Goal: Navigation & Orientation: Understand site structure

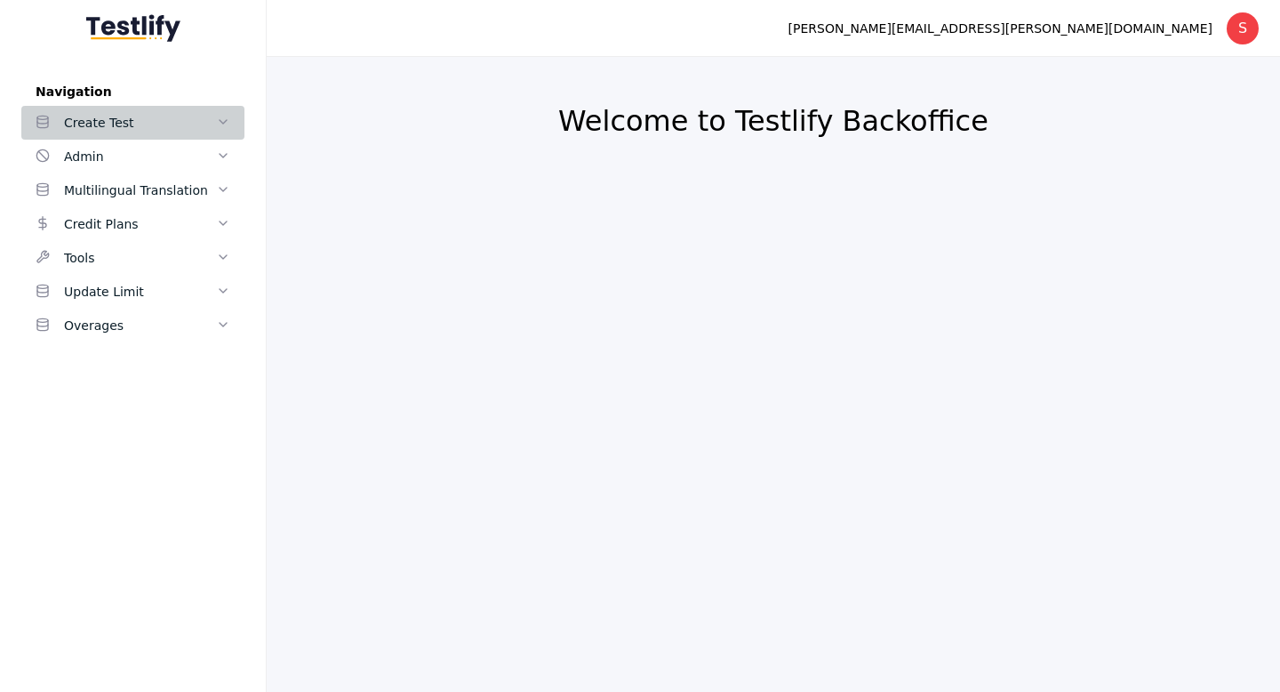
click at [119, 120] on div "Create Test" at bounding box center [140, 122] width 152 height 21
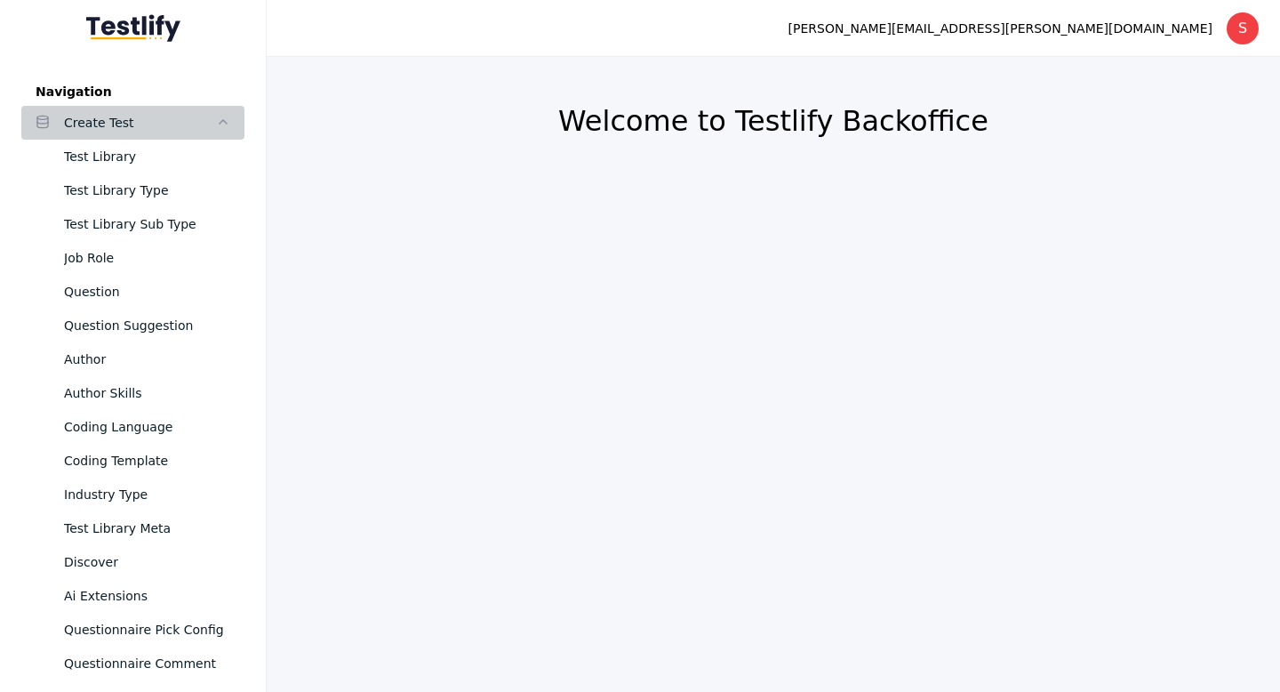
click at [196, 121] on div "Create Test" at bounding box center [140, 122] width 152 height 21
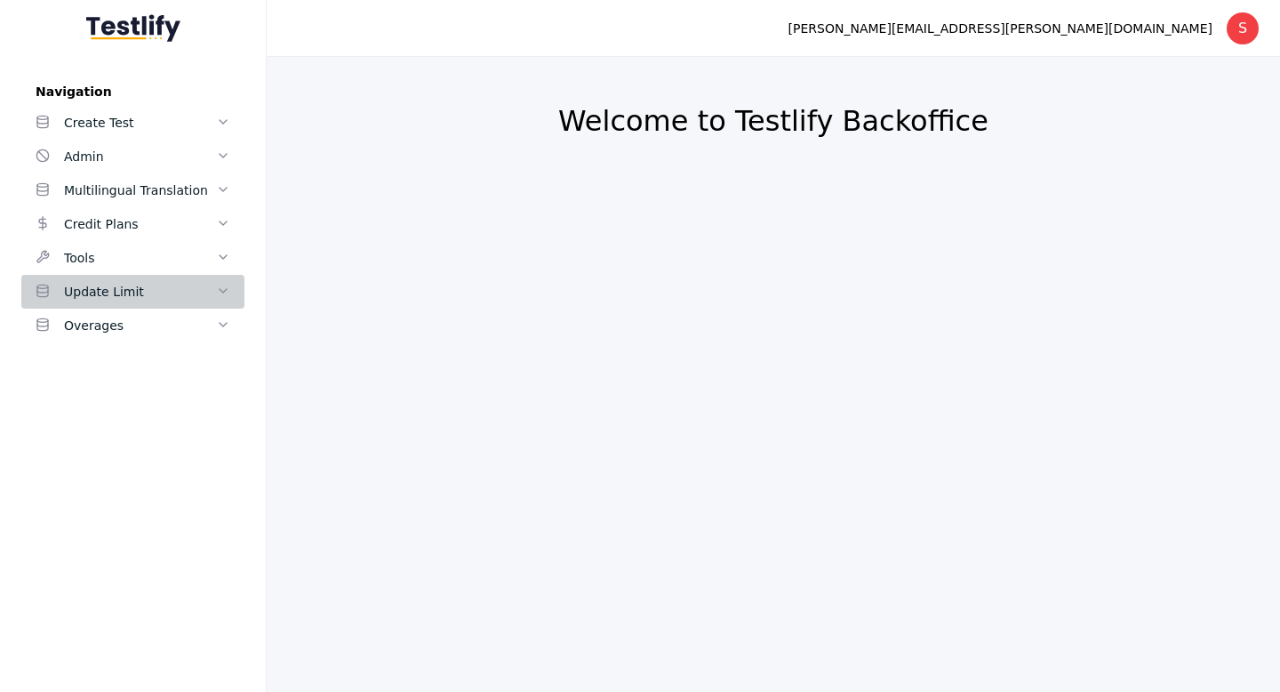
click at [117, 289] on div "Update Limit" at bounding box center [140, 291] width 152 height 21
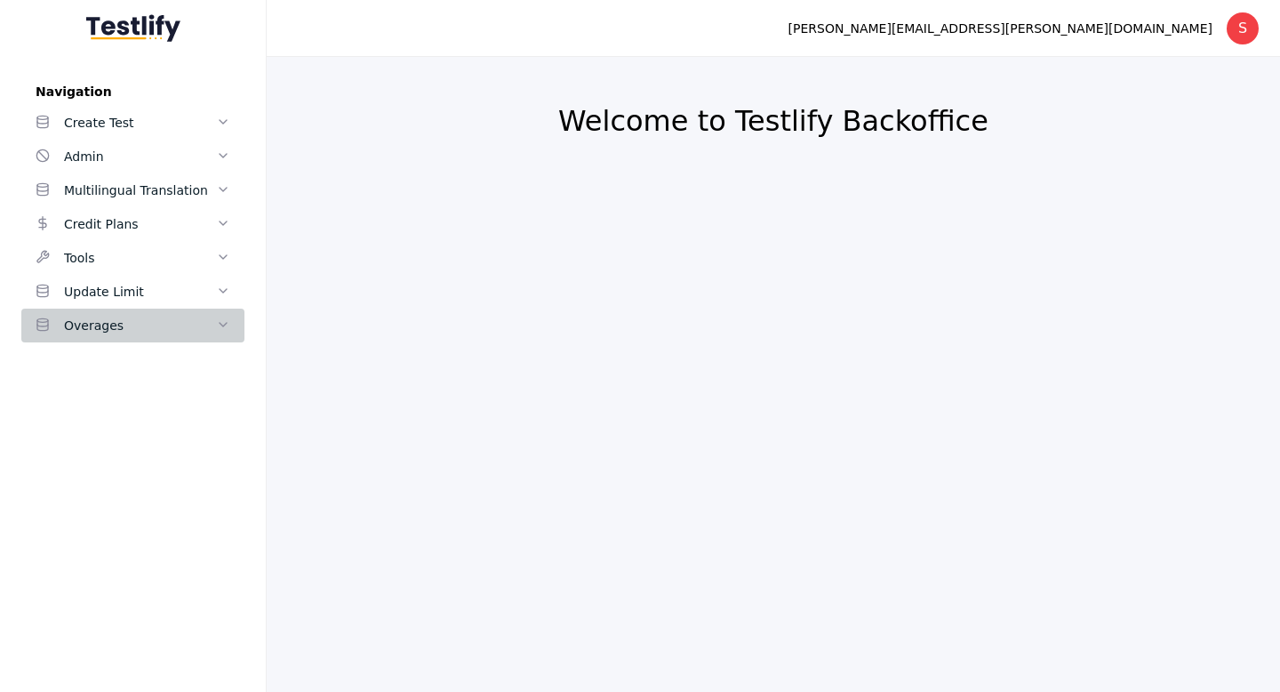
click at [117, 317] on div "Overages" at bounding box center [140, 325] width 152 height 21
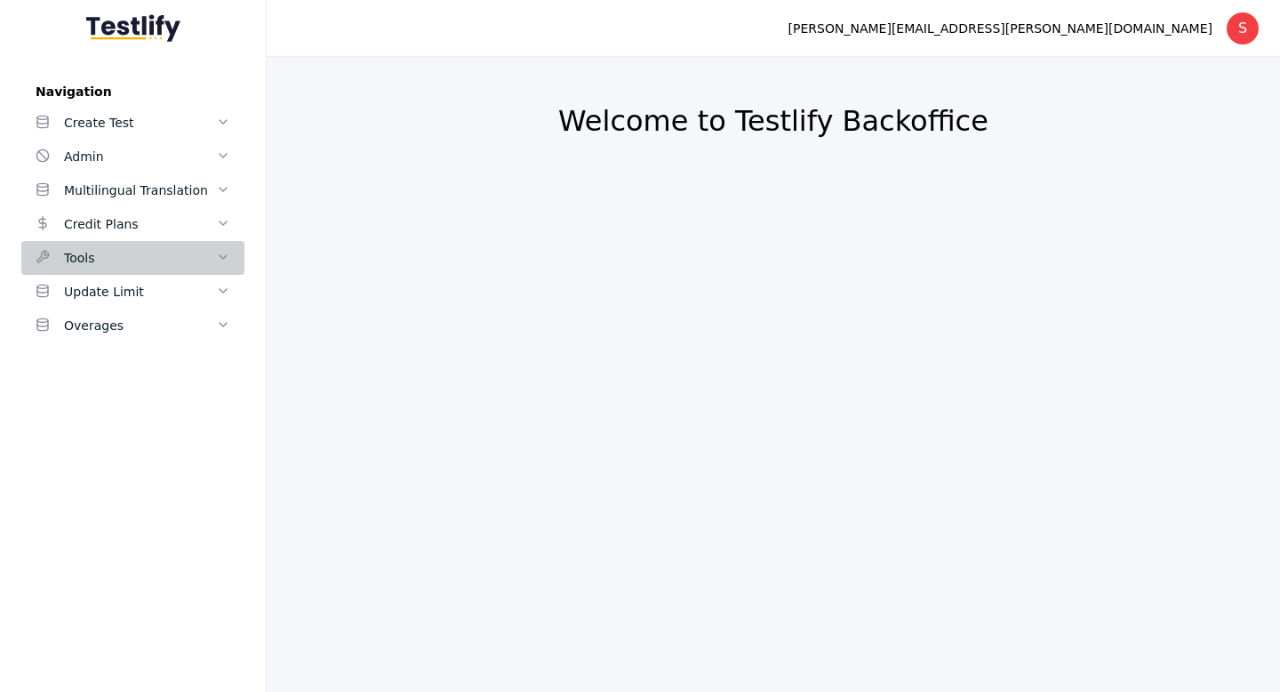
click at [124, 261] on div "Tools" at bounding box center [140, 257] width 152 height 21
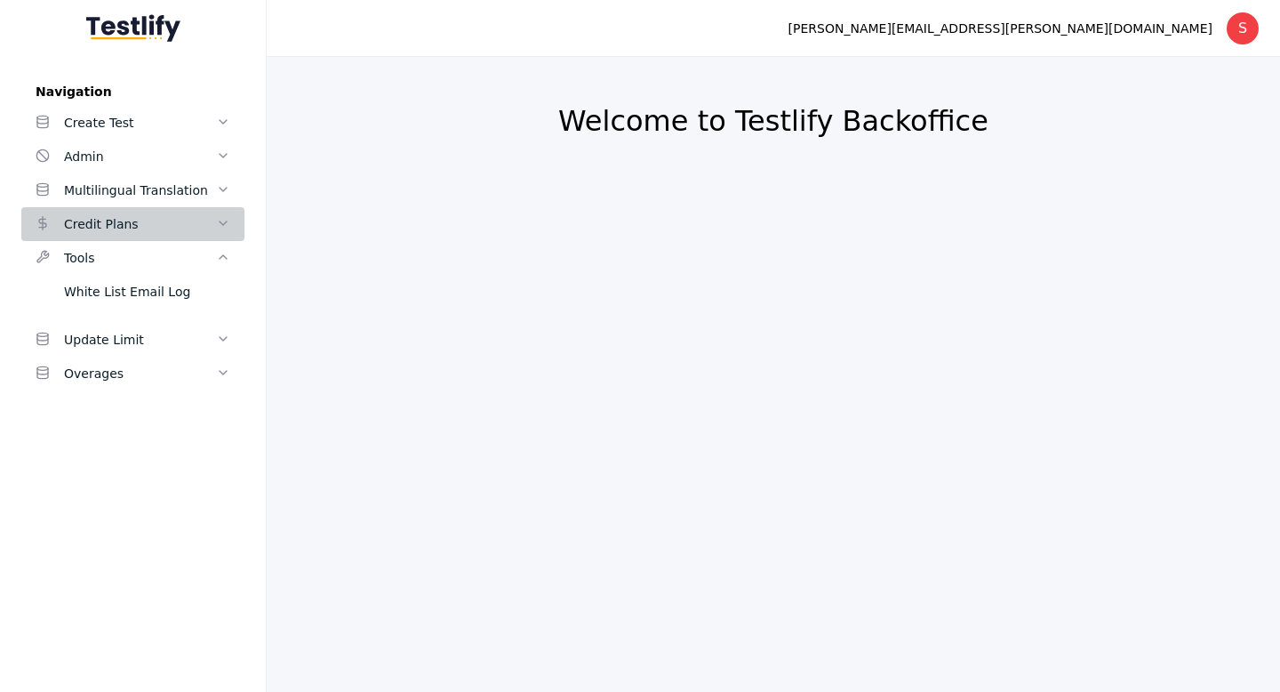
click at [136, 211] on link "Credit Plans" at bounding box center [132, 224] width 223 height 34
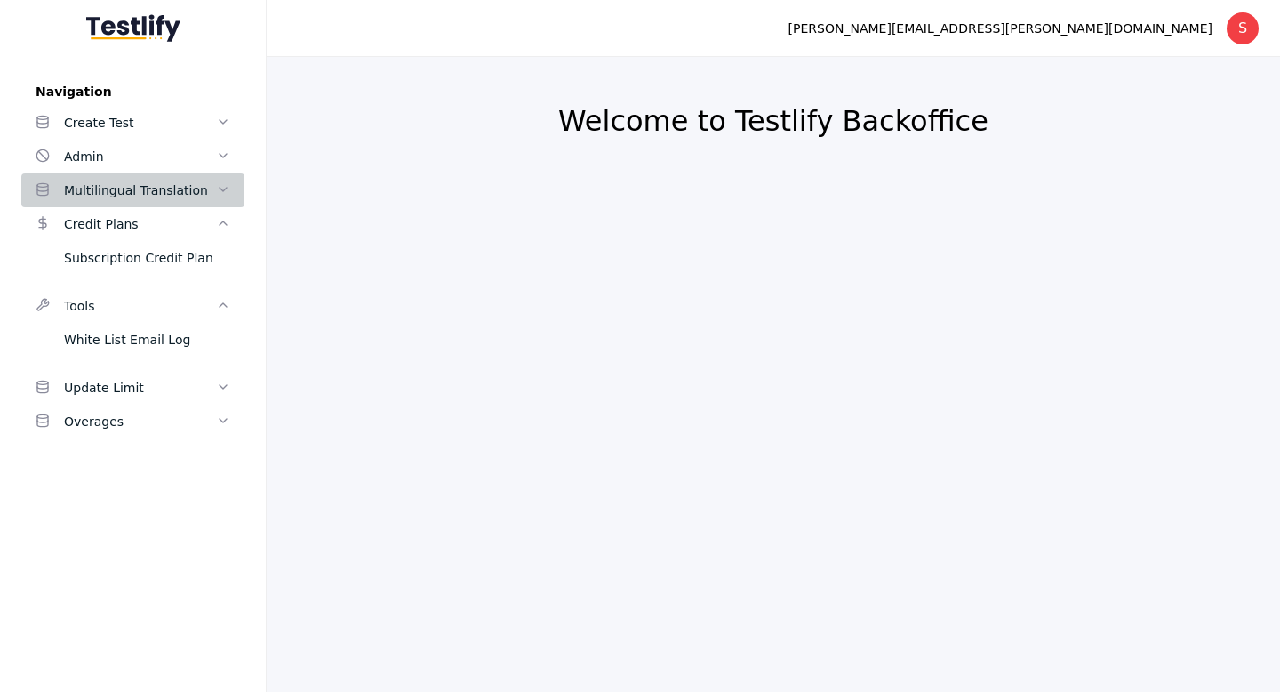
click at [148, 192] on div "Multilingual Translation" at bounding box center [140, 190] width 152 height 21
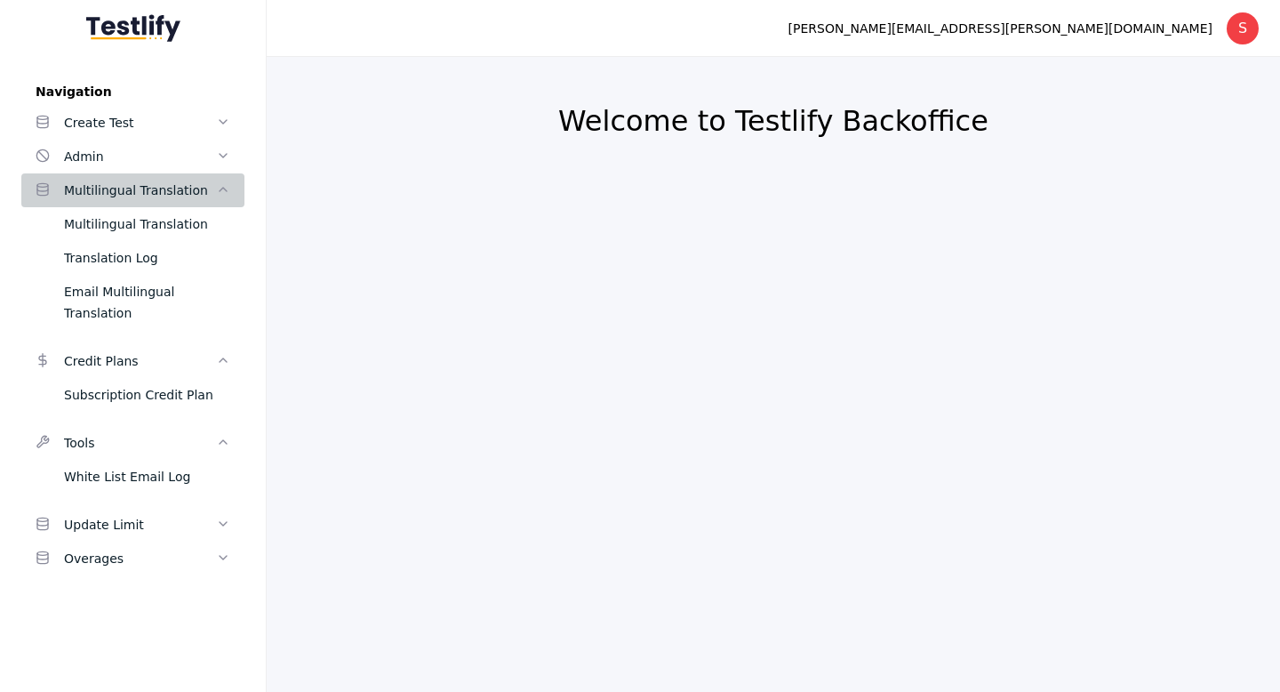
click at [148, 192] on div "Multilingual Translation" at bounding box center [140, 190] width 152 height 21
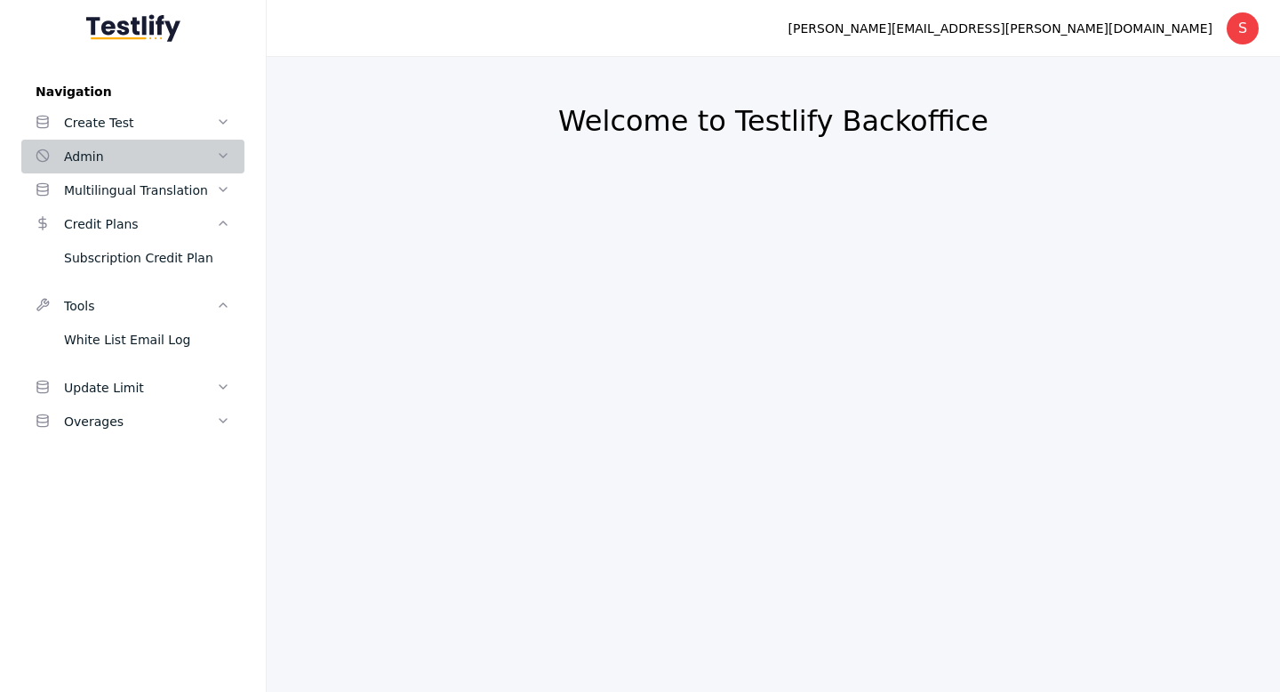
click at [164, 158] on div "Admin" at bounding box center [140, 156] width 152 height 21
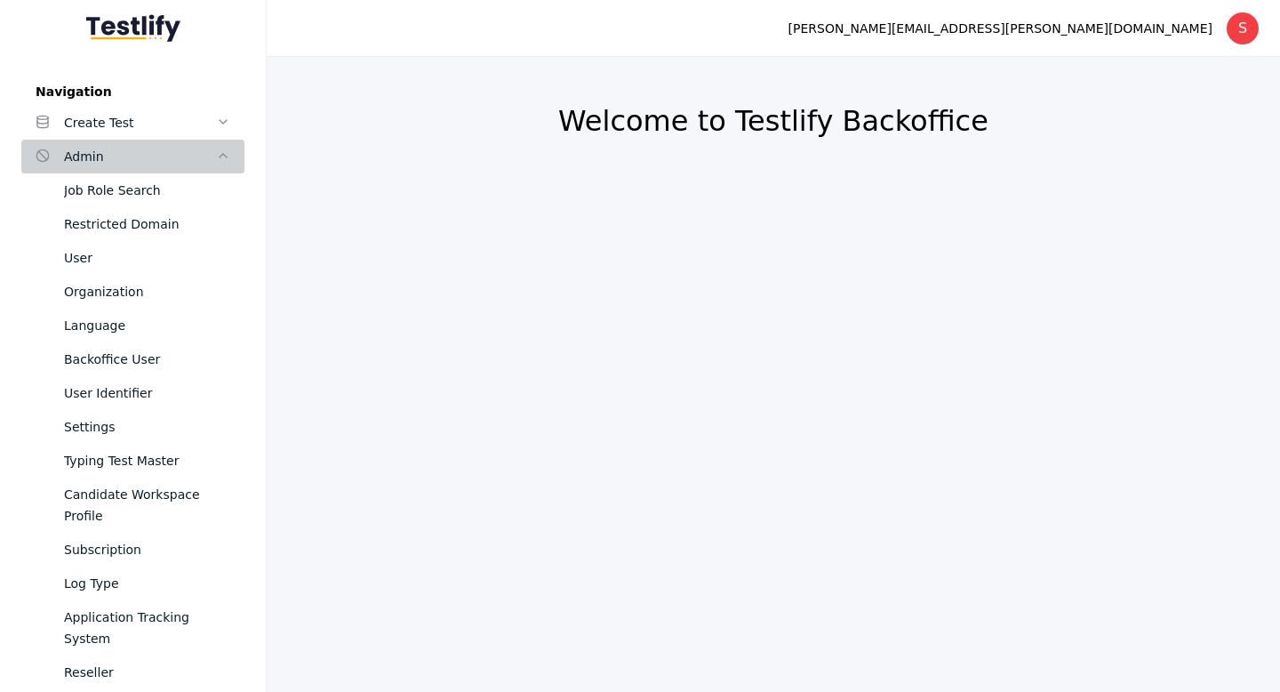
click at [205, 156] on div "Admin" at bounding box center [140, 156] width 152 height 21
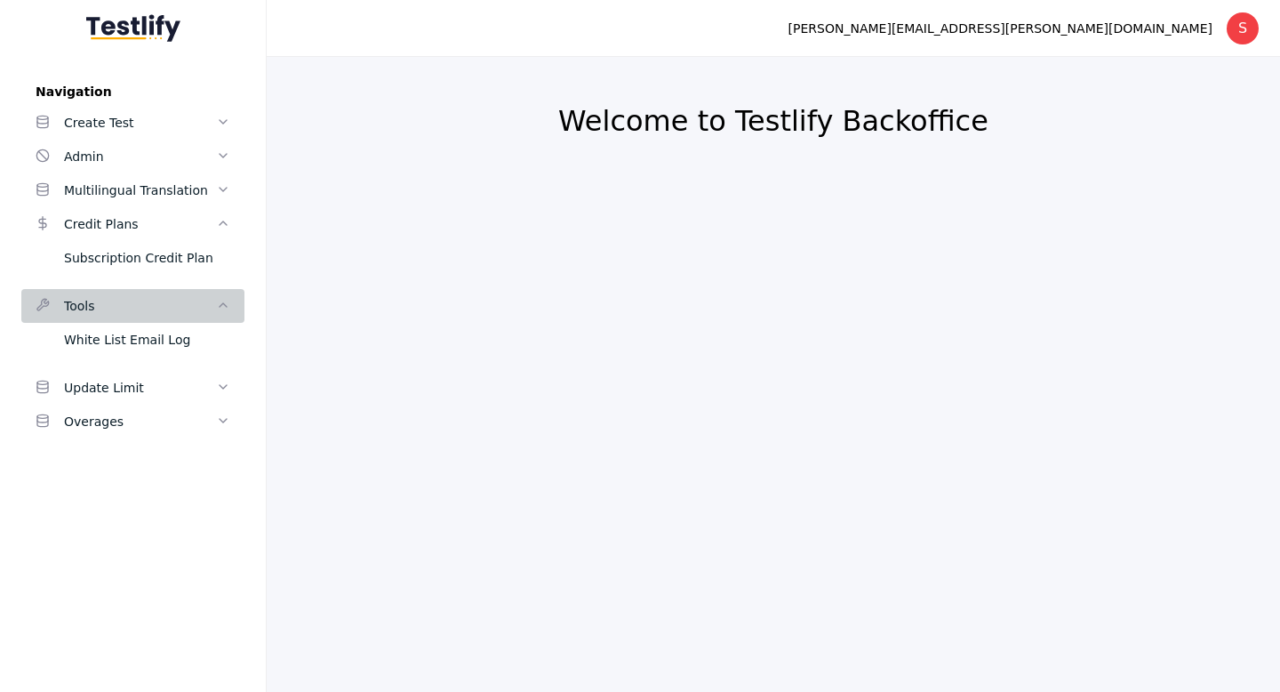
click at [216, 309] on icon at bounding box center [223, 305] width 14 height 14
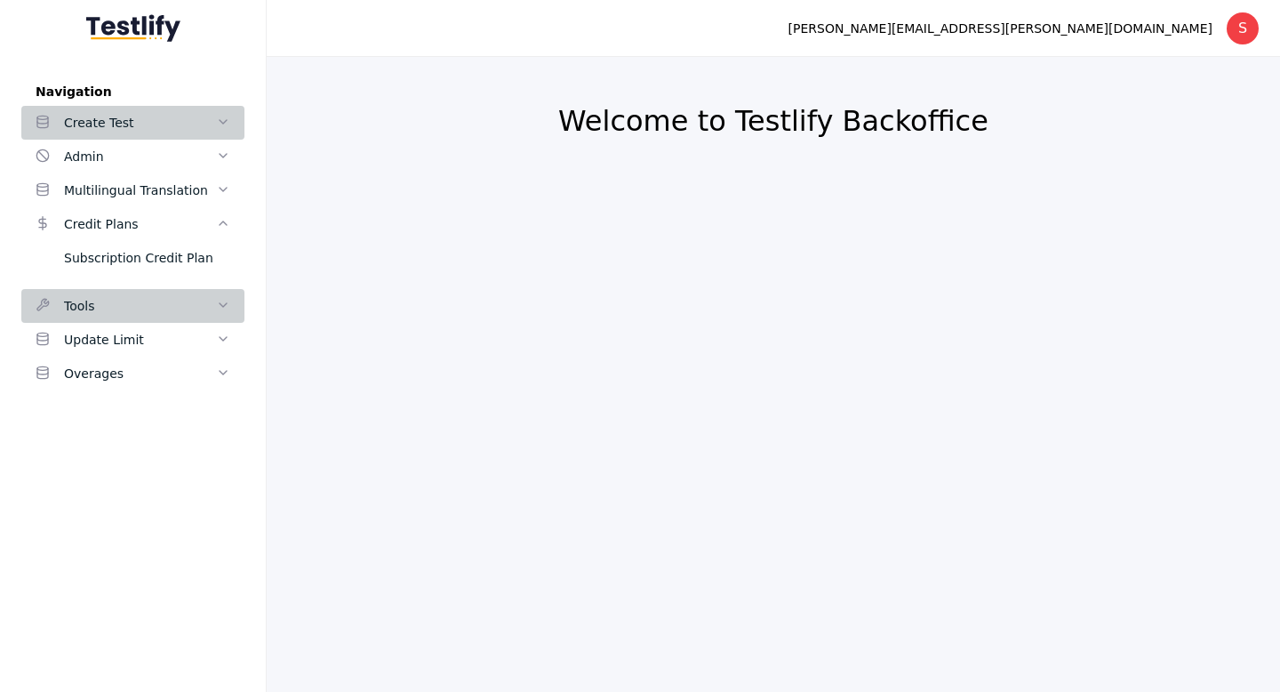
click at [208, 123] on div "Create Test" at bounding box center [140, 122] width 152 height 21
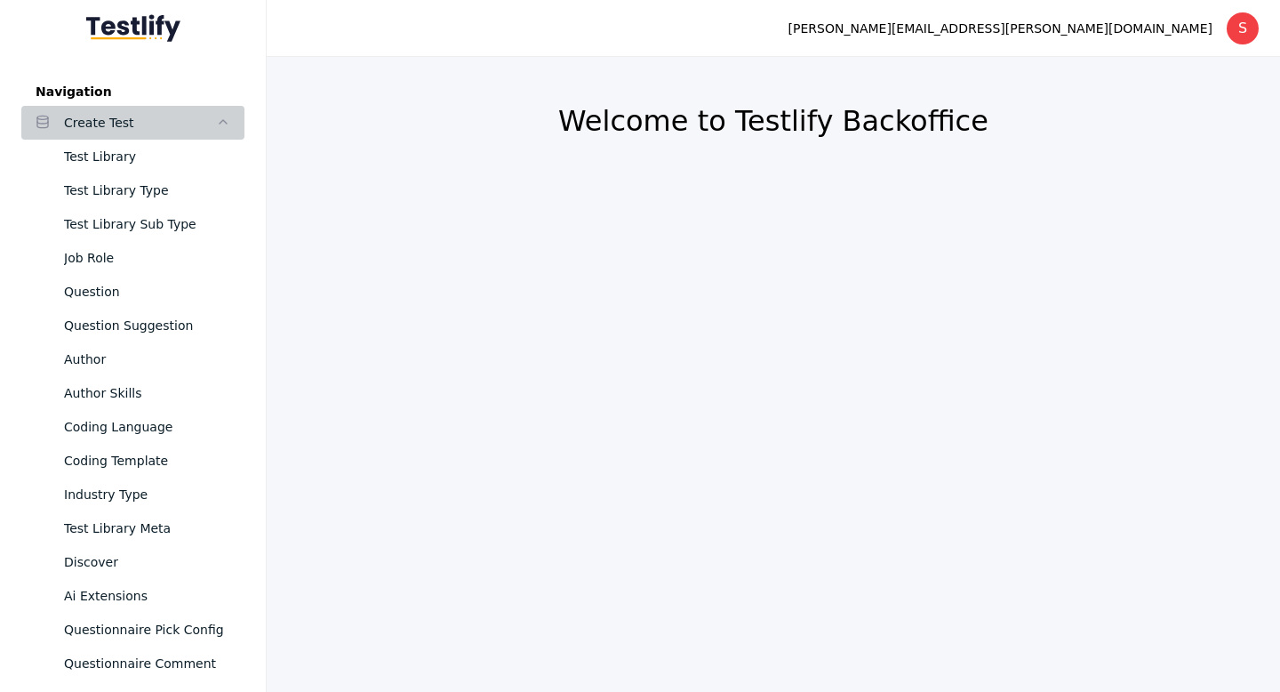
click at [227, 125] on icon at bounding box center [223, 122] width 14 height 14
